Goal: Transaction & Acquisition: Book appointment/travel/reservation

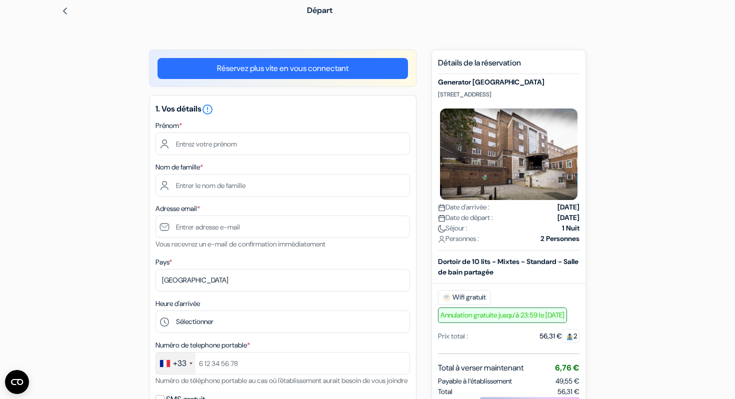
scroll to position [51, 0]
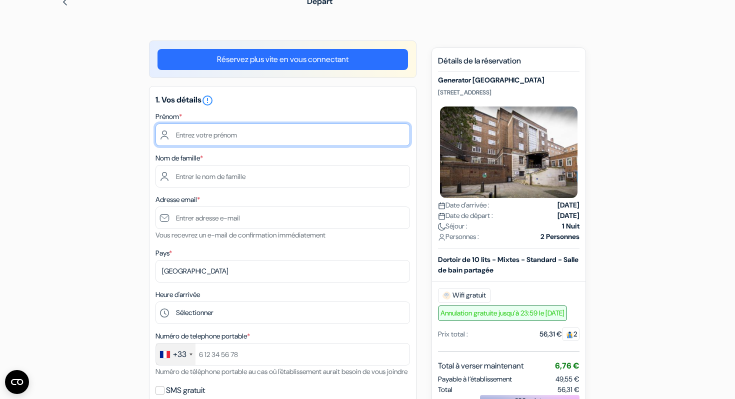
click at [295, 142] on input "text" at bounding box center [283, 135] width 255 height 23
type input "maelle"
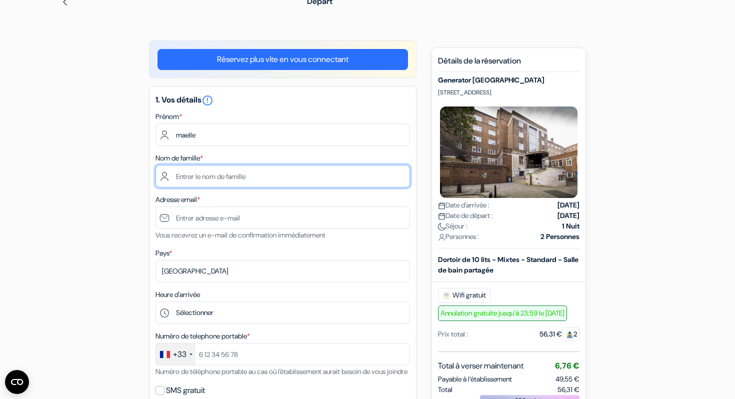
click at [263, 174] on input "text" at bounding box center [283, 176] width 255 height 23
type input "ravenet"
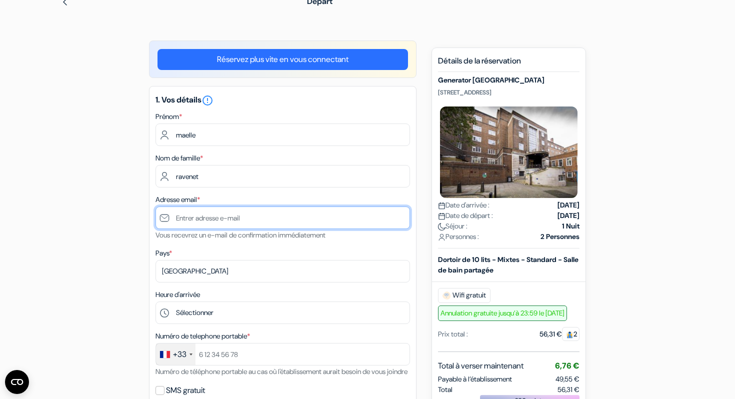
click at [253, 217] on input "text" at bounding box center [283, 218] width 255 height 23
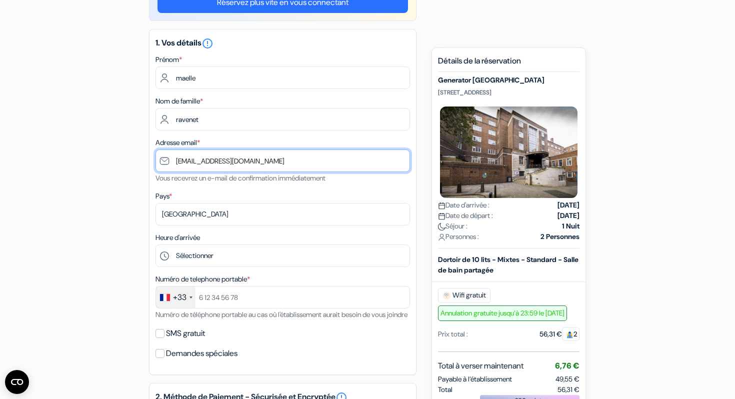
scroll to position [145, 0]
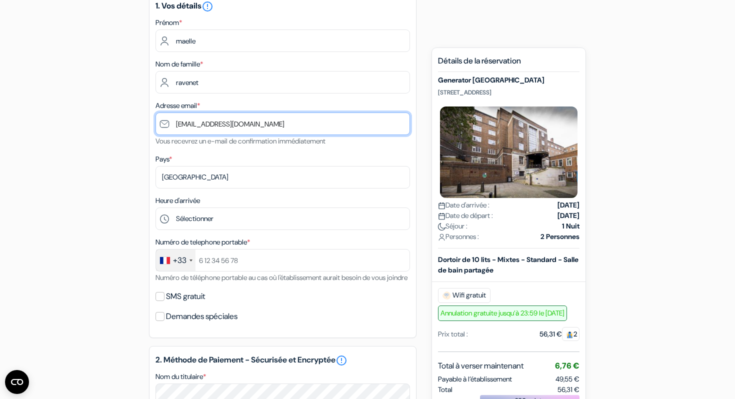
type input "[EMAIL_ADDRESS][DOMAIN_NAME]"
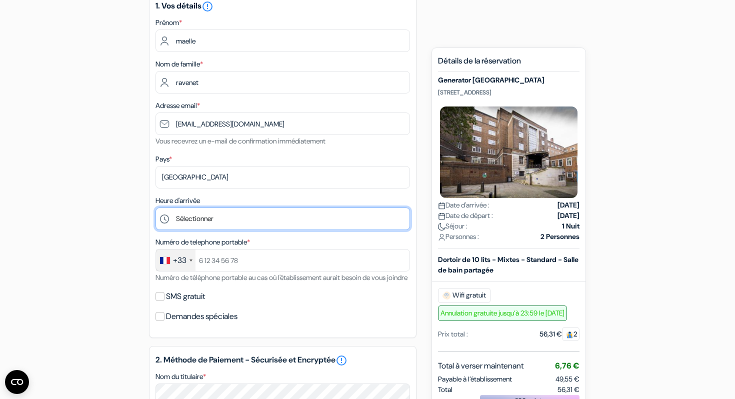
click at [242, 216] on select "Sélectionner 1:00 2:00 3:00 4:00 5:00 6:00 7:00 8:00 9:00 10:00 11:00 12:00 13:…" at bounding box center [283, 219] width 255 height 23
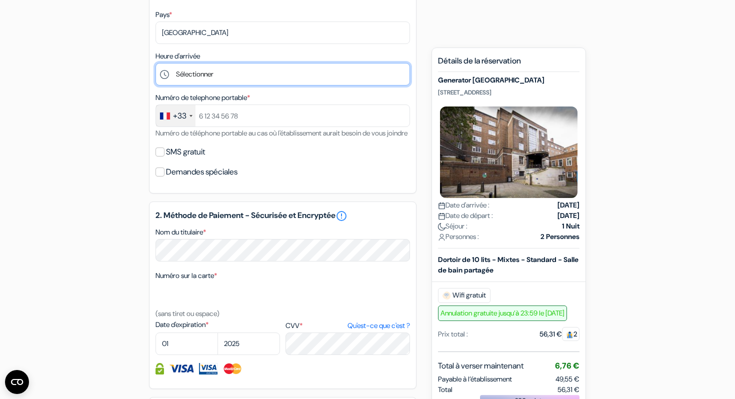
scroll to position [283, 0]
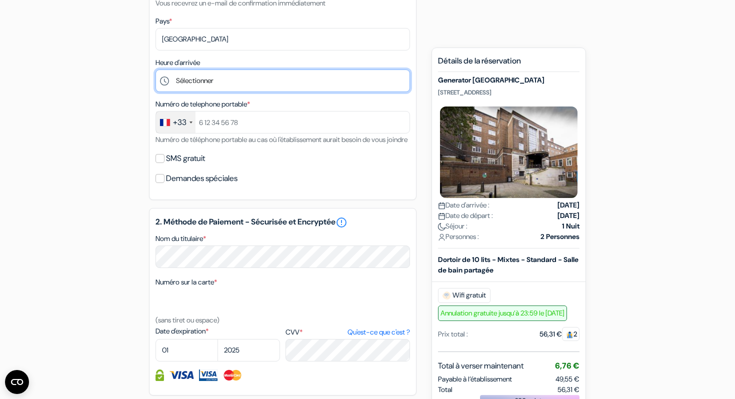
click at [201, 84] on select "Sélectionner 1:00 2:00 3:00 4:00 5:00 6:00 7:00 8:00 9:00 10:00 11:00 12:00 13:…" at bounding box center [283, 81] width 255 height 23
select select "21"
click at [156, 71] on select "Sélectionner 1:00 2:00 3:00 4:00 5:00 6:00 7:00 8:00 9:00 10:00 11:00 12:00 13:…" at bounding box center [283, 81] width 255 height 23
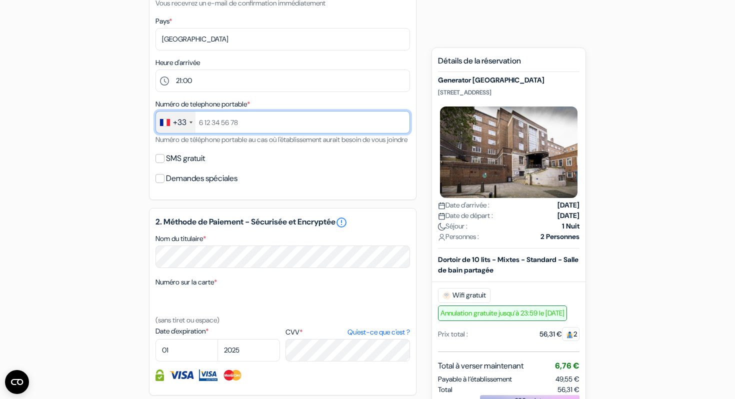
click at [255, 122] on input "text" at bounding box center [283, 122] width 255 height 23
type input "625211359"
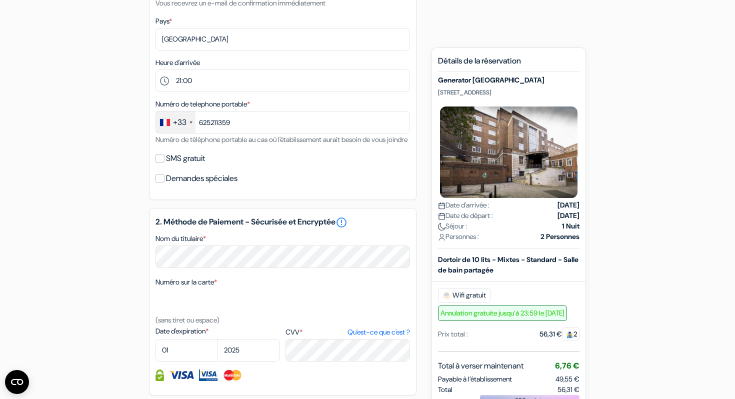
click at [116, 183] on div "add_box Generator [GEOGRAPHIC_DATA] [STREET_ADDRESS] Détails de l'établissement…" at bounding box center [368, 217] width 660 height 819
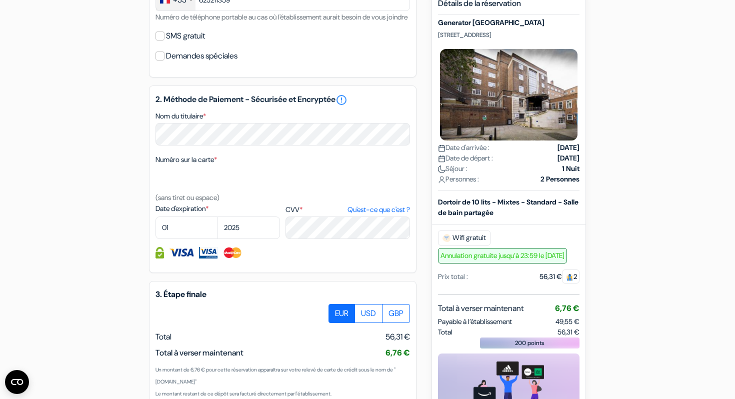
scroll to position [437, 0]
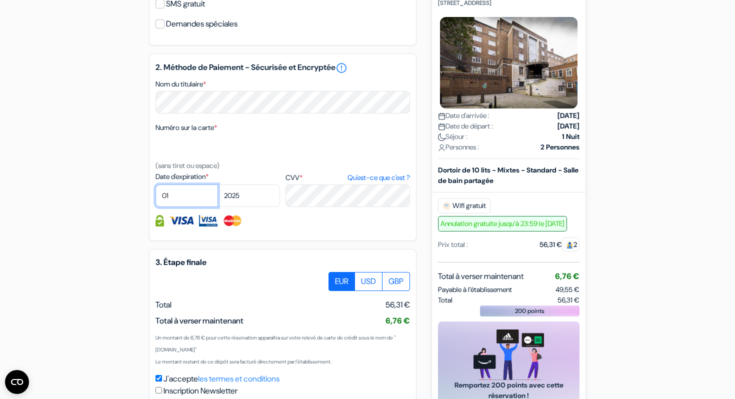
click at [173, 205] on select "01 02 03 04 05 06 07 08 09 10 11 12" at bounding box center [187, 196] width 63 height 23
select select "07"
click at [156, 199] on select "01 02 03 04 05 06 07 08 09 10 11 12" at bounding box center [187, 196] width 63 height 23
click at [241, 206] on select "2025 2026 2027 2028 2029 2030 2031 2032 2033 2034 2035 2036 2037 2038 2039 2040…" at bounding box center [249, 196] width 63 height 23
select select "2030"
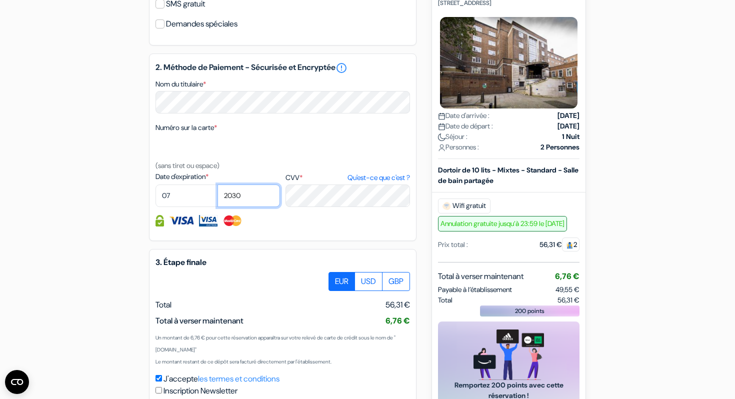
click at [218, 199] on select "2025 2026 2027 2028 2029 2030 2031 2032 2033 2034 2035 2036 2037 2038 2039 2040…" at bounding box center [249, 196] width 63 height 23
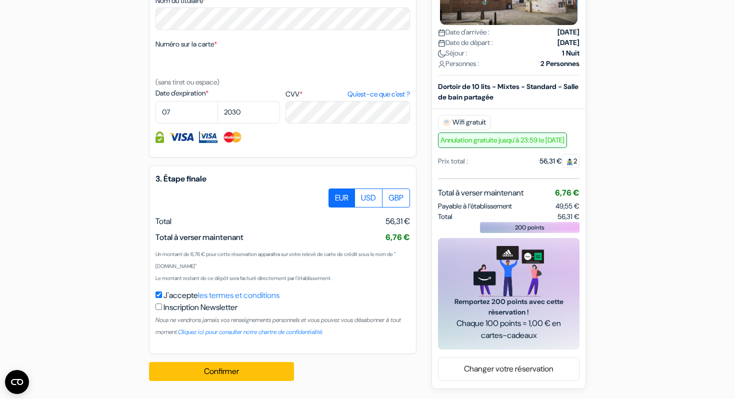
scroll to position [535, 0]
click at [231, 378] on button "Confirmer Loading..." at bounding box center [221, 371] width 145 height 19
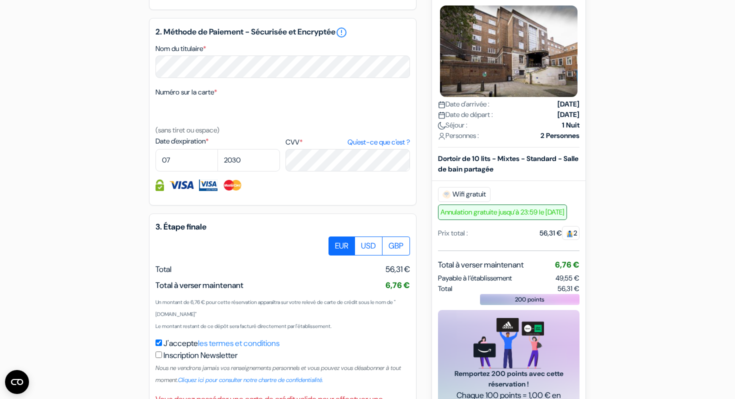
scroll to position [466, 0]
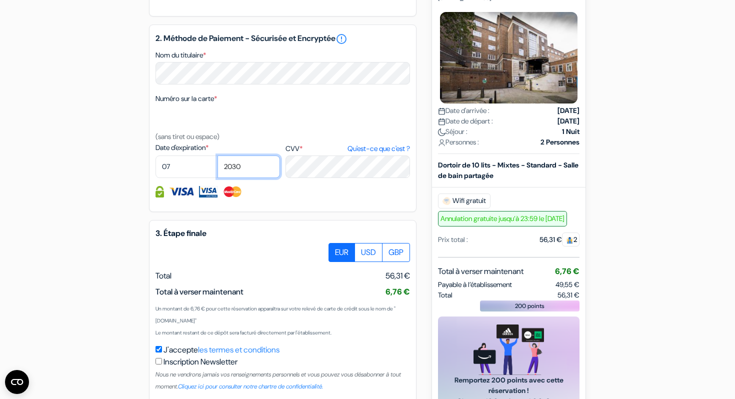
click at [235, 178] on select "2025 2026 2027 2028 2029 2030 2031 2032 2033 2034 2035 2036 2037 2038 2039 2040…" at bounding box center [249, 167] width 63 height 23
click at [218, 170] on select "2025 2026 2027 2028 2029 2030 2031 2032 2033 2034 2035 2036 2037 2038 2039 2040…" at bounding box center [249, 167] width 63 height 23
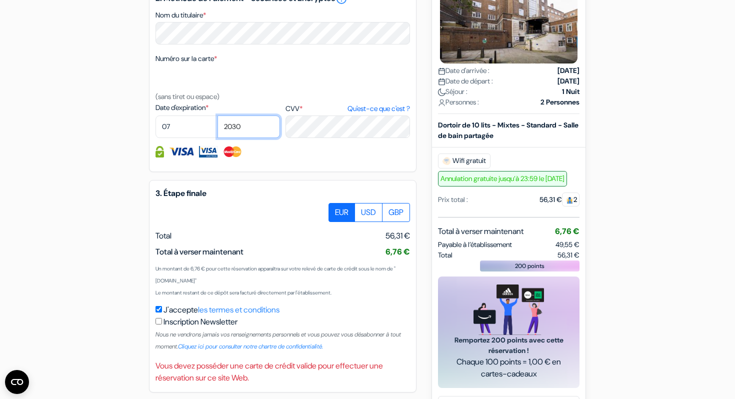
scroll to position [559, 0]
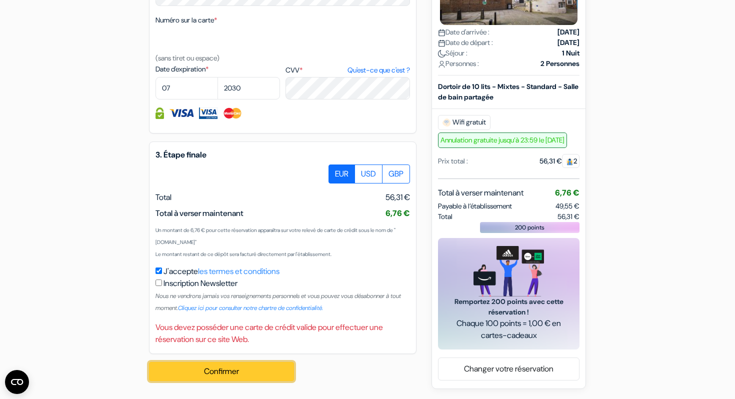
click at [265, 375] on button "Confirmer Loading..." at bounding box center [221, 371] width 145 height 19
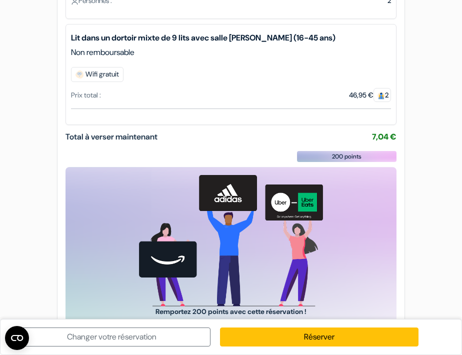
scroll to position [205, 0]
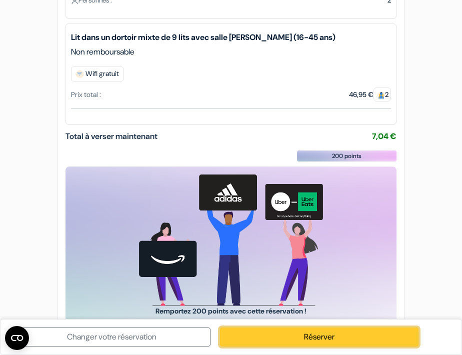
click at [250, 337] on link "Réserver" at bounding box center [319, 337] width 198 height 19
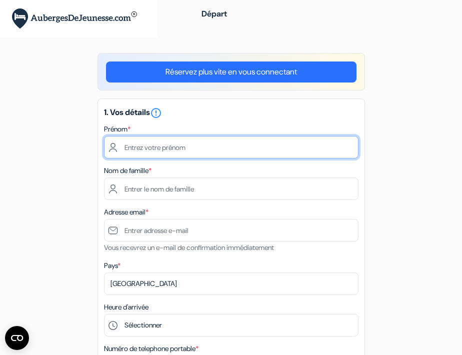
click at [207, 146] on input "text" at bounding box center [231, 147] width 255 height 23
type input "maelle"
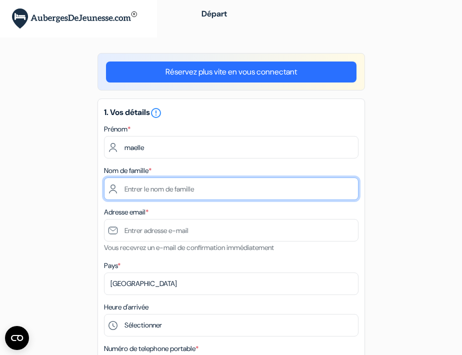
click at [183, 192] on input "text" at bounding box center [231, 189] width 255 height 23
type input "ravenet"
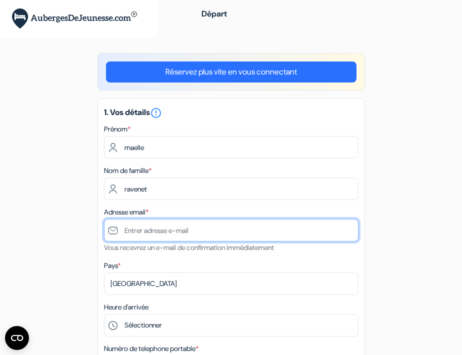
click at [173, 235] on input "text" at bounding box center [231, 230] width 255 height 23
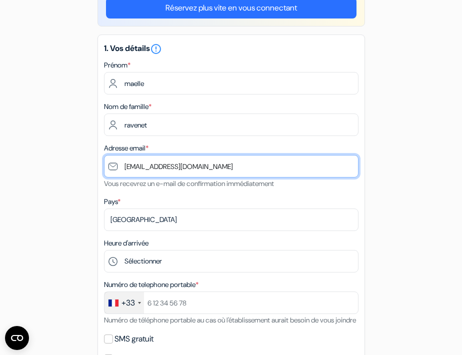
scroll to position [97, 0]
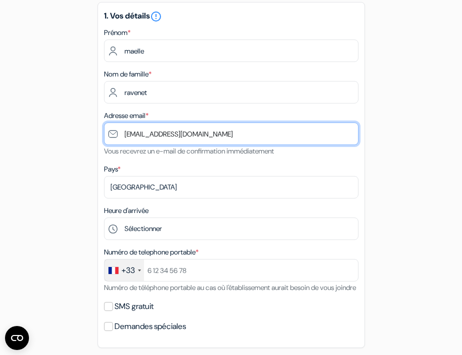
type input "[EMAIL_ADDRESS][DOMAIN_NAME]"
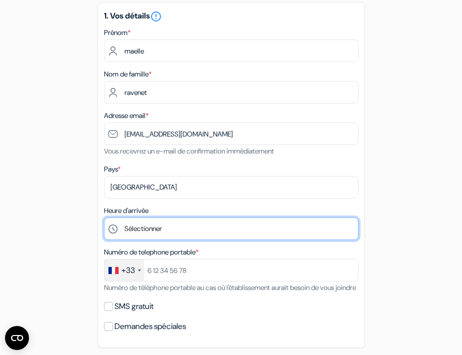
click at [153, 234] on select "Sélectionner 1:00 2:00 3:00 4:00 5:00 6:00 7:00 8:00 9:00 10:00 11:00 12:00 13:…" at bounding box center [231, 229] width 255 height 23
select select "21"
click at [104, 219] on select "Sélectionner 1:00 2:00 3:00 4:00 5:00 6:00 7:00 8:00 9:00 10:00 11:00 12:00 13:…" at bounding box center [231, 229] width 255 height 23
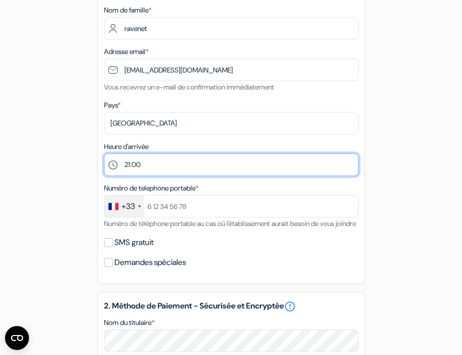
scroll to position [197, 0]
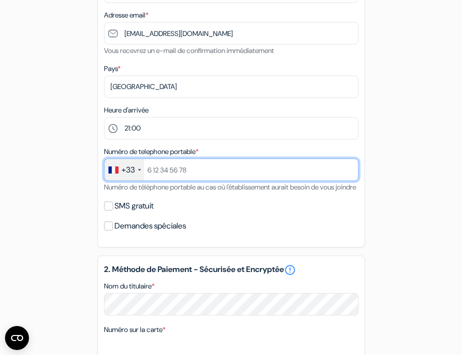
click at [166, 178] on input "text" at bounding box center [231, 170] width 255 height 23
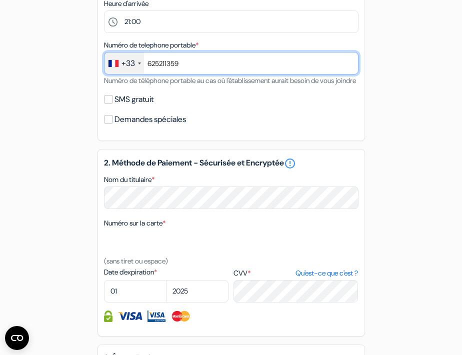
scroll to position [320, 0]
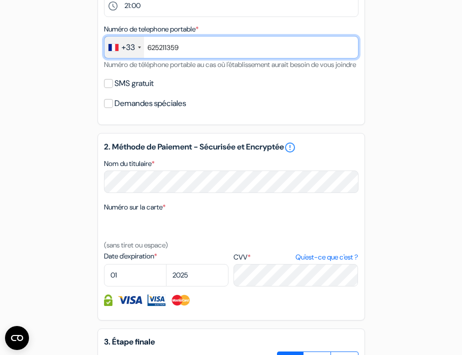
type input "625211359"
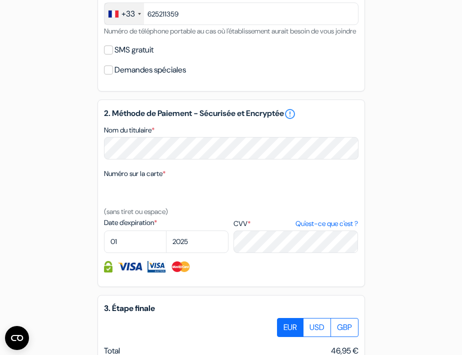
scroll to position [357, 0]
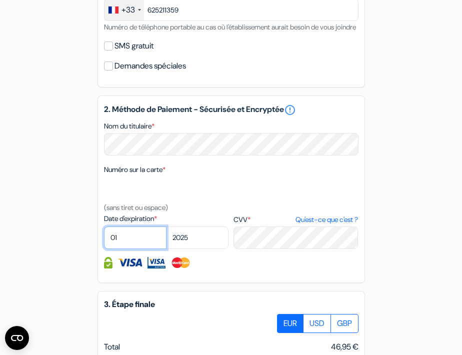
click at [120, 249] on select "01 02 03 04 05 06 07 08 09 10 11 12" at bounding box center [135, 238] width 63 height 23
select select "07"
click at [104, 241] on select "01 02 03 04 05 06 07 08 09 10 11 12" at bounding box center [135, 238] width 63 height 23
click at [172, 249] on select "2025 2026 2027 2028 2029 2030 2031 2032 2033 2034 2035 2036 2037 2038 2039 2040…" at bounding box center [197, 238] width 63 height 23
select select "2030"
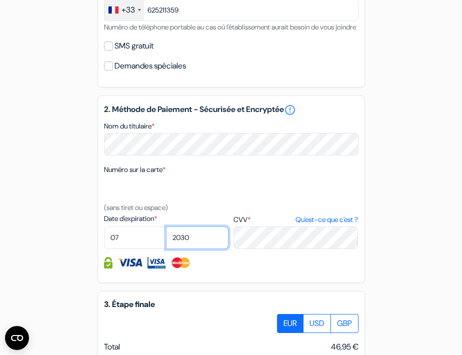
click at [166, 241] on select "2025 2026 2027 2028 2029 2030 2031 2032 2033 2034 2035 2036 2037 2038 2039 2040…" at bounding box center [197, 238] width 63 height 23
click at [262, 283] on div "2. Méthode de Paiement - Sécurisée et Encryptée error_outline Nom du titulaire …" at bounding box center [232, 190] width 268 height 188
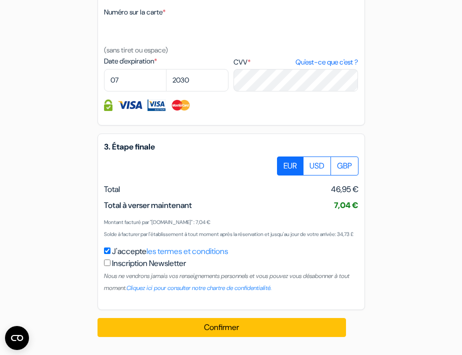
scroll to position [541, 0]
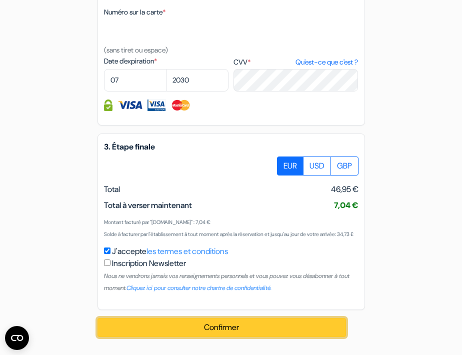
click at [215, 336] on button "Confirmer Loading..." at bounding box center [222, 327] width 249 height 19
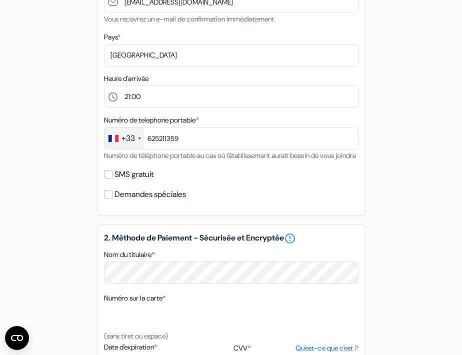
scroll to position [0, 0]
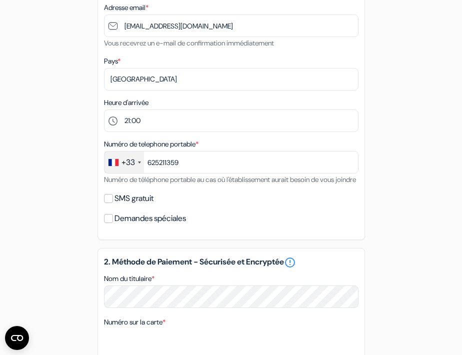
scroll to position [205, 0]
